Goal: Communication & Community: Answer question/provide support

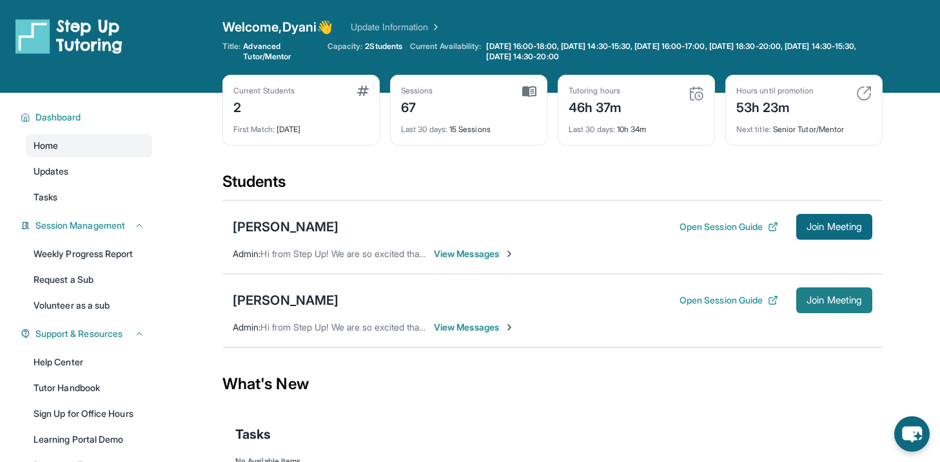
click at [808, 301] on span "Join Meeting" at bounding box center [834, 301] width 55 height 8
click at [733, 297] on button "Open Session Guide" at bounding box center [729, 300] width 99 height 13
drag, startPoint x: 717, startPoint y: 303, endPoint x: 584, endPoint y: 285, distance: 134.0
click at [584, 285] on div "[PERSON_NAME] Open Session Guide Join Meeting Admin : Hi from Step Up! We are s…" at bounding box center [552, 310] width 660 height 73
click at [479, 328] on span "View Messages" at bounding box center [474, 327] width 81 height 13
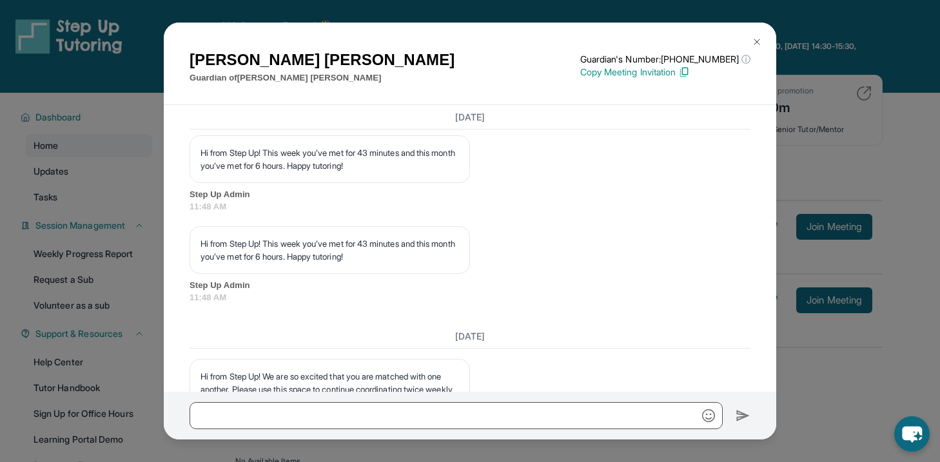
scroll to position [24748, 0]
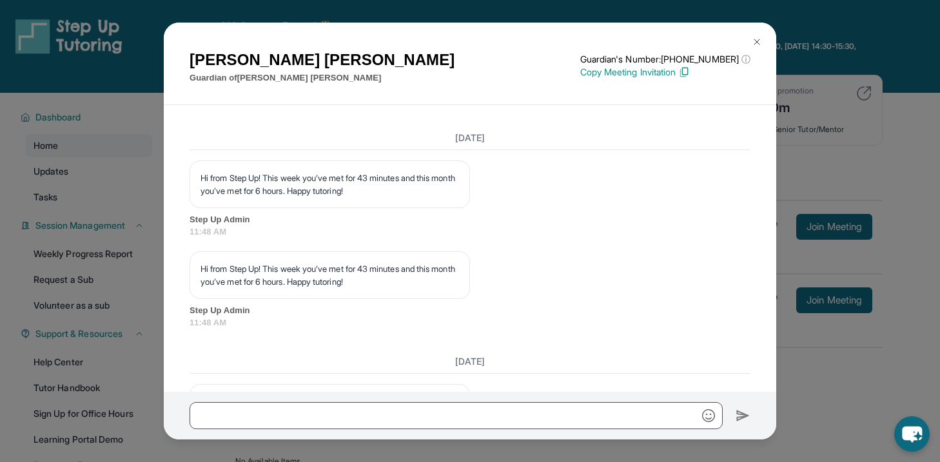
copy p "Hey! Just a 15 min reminder before [PERSON_NAME] lesson [DATE] at 6pm!"
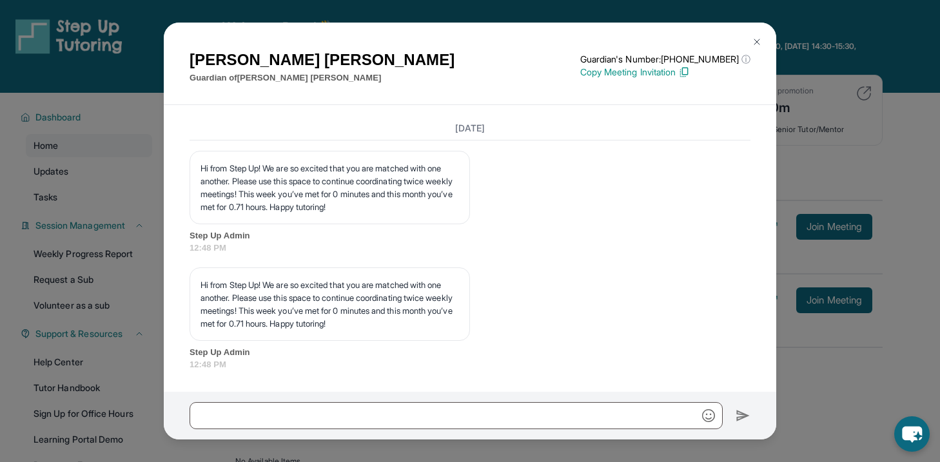
scroll to position [25290, 0]
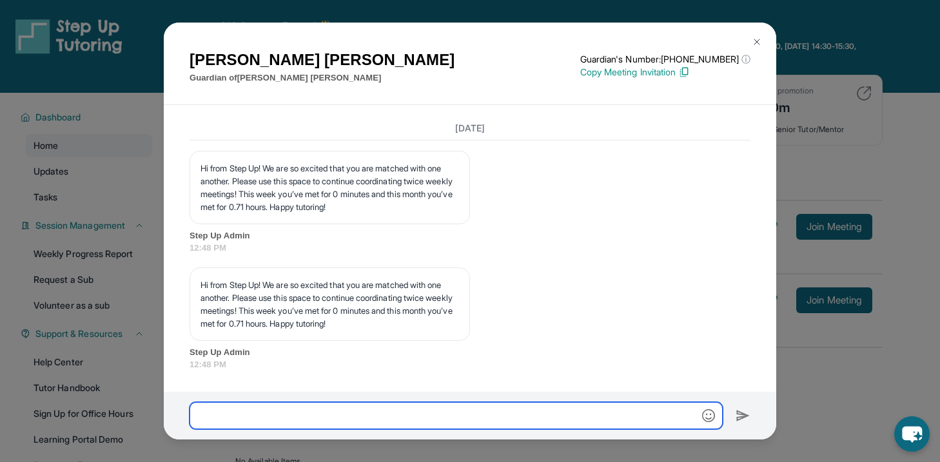
click at [455, 418] on input "text" at bounding box center [456, 415] width 533 height 27
paste input "**********"
type input "**********"
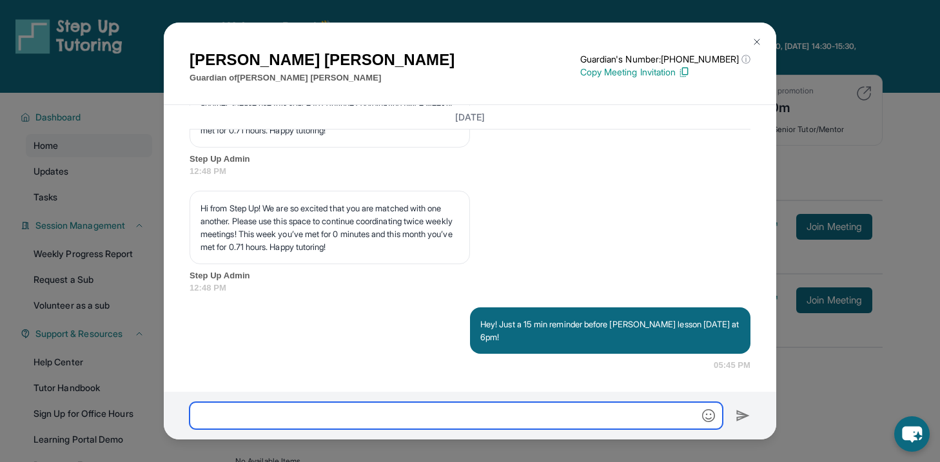
scroll to position [25354, 0]
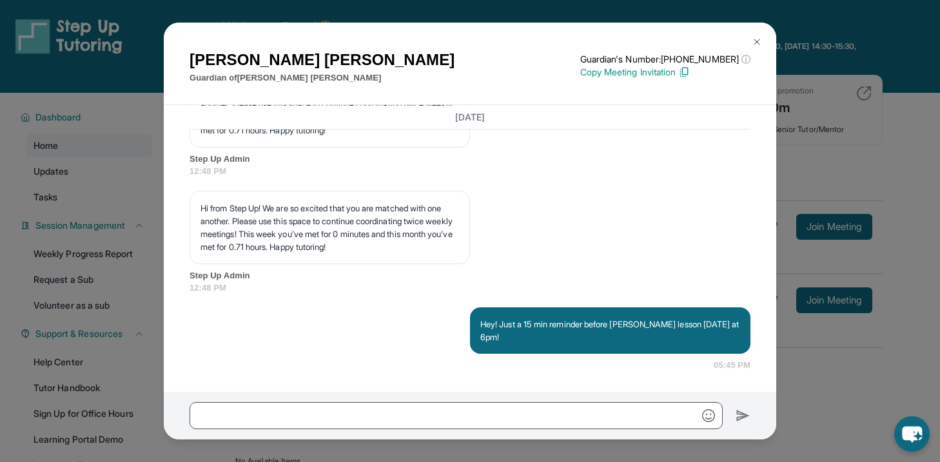
click at [841, 137] on div "[PERSON_NAME] Guardian of [PERSON_NAME] Guardian's Number: [PHONE_NUMBER] ⓘ Thi…" at bounding box center [470, 231] width 940 height 462
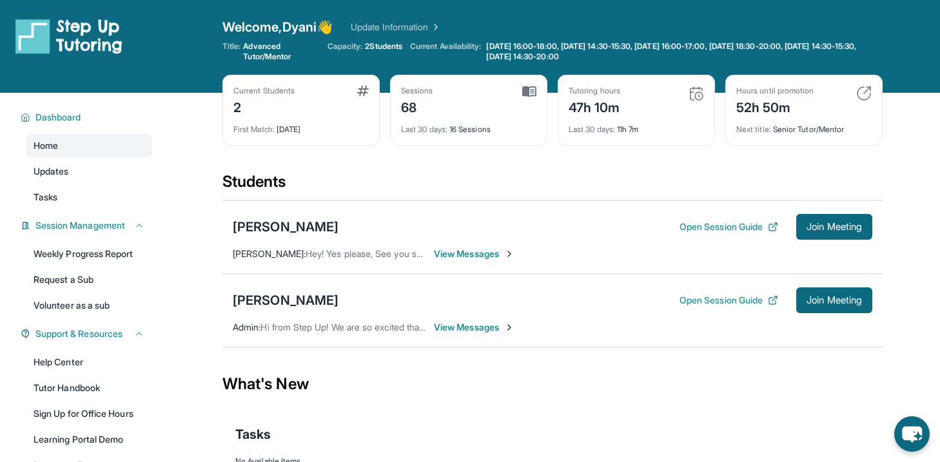
click at [473, 328] on span "View Messages" at bounding box center [474, 327] width 81 height 13
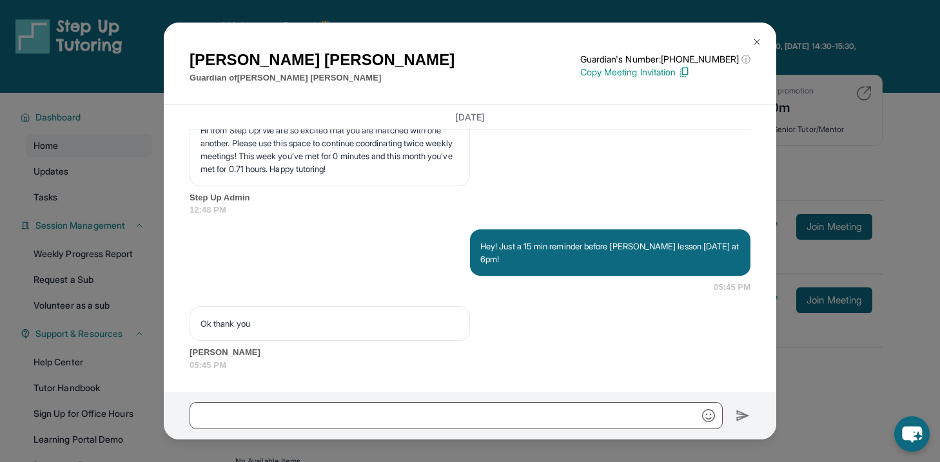
scroll to position [25432, 0]
